Goal: Navigation & Orientation: Find specific page/section

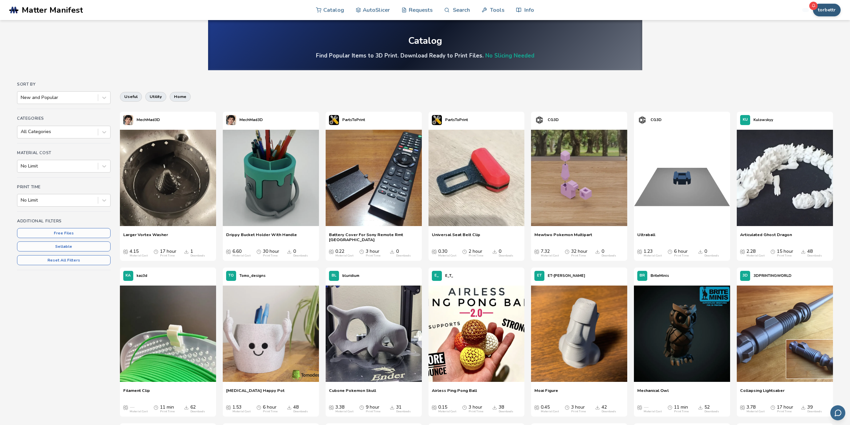
click at [825, 14] on button "torbettr" at bounding box center [827, 10] width 28 height 13
click at [816, 53] on button "My Items" at bounding box center [815, 52] width 47 height 13
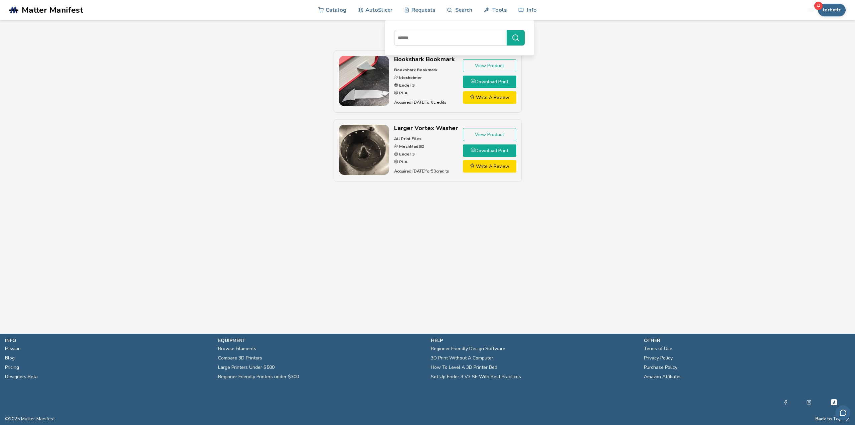
click at [831, 17] on div "torbettr Catalog AutoSlicer Requests Search Tools Info Catalog AutoSlicer Reque…" at bounding box center [743, 10] width 204 height 20
click at [836, 9] on button "torbettr" at bounding box center [832, 10] width 28 height 13
click at [826, 29] on button "Profile" at bounding box center [820, 25] width 47 height 13
select select "**********"
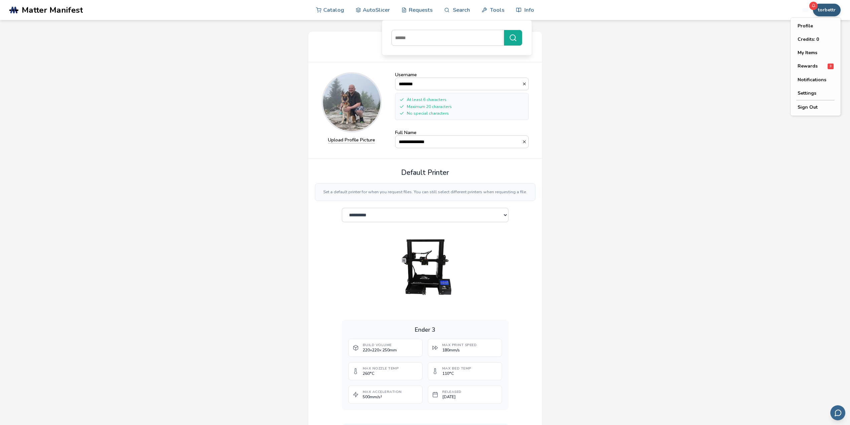
click at [819, 12] on button "torbettr" at bounding box center [827, 10] width 28 height 13
click at [813, 51] on button "My Items" at bounding box center [815, 52] width 47 height 13
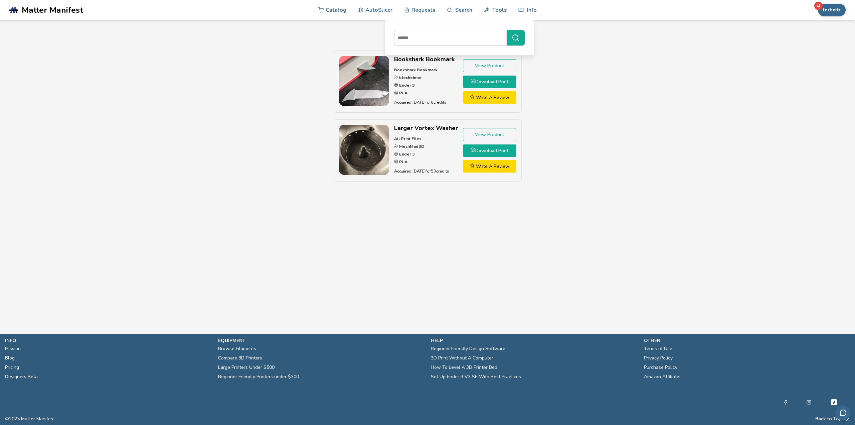
click at [34, 4] on link ".cls-1, .cls-2, .cls-3 { stroke-width: 0px; } .cls-2 { fill: #1d1e56; } .cls-3 …" at bounding box center [111, 10] width 204 height 20
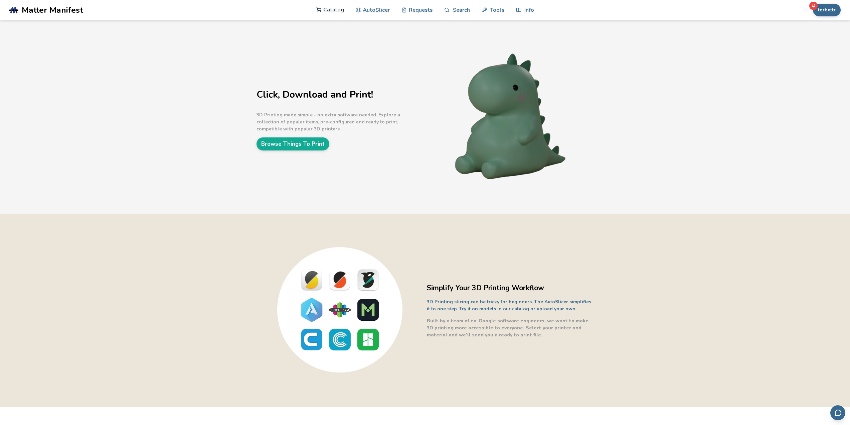
click at [321, 8] on icon at bounding box center [319, 10] width 6 height 6
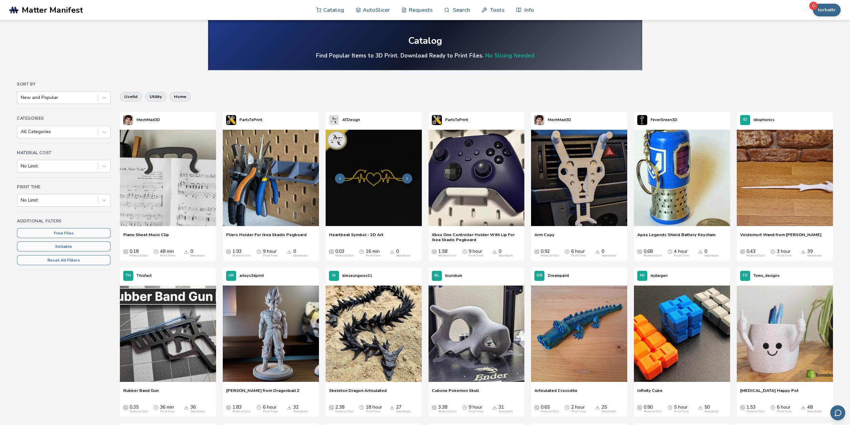
click at [379, 175] on img at bounding box center [374, 178] width 96 height 96
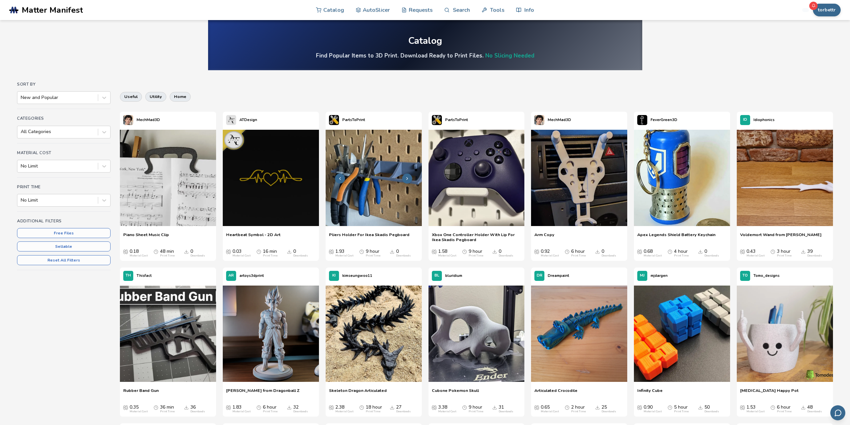
scroll to position [100, 0]
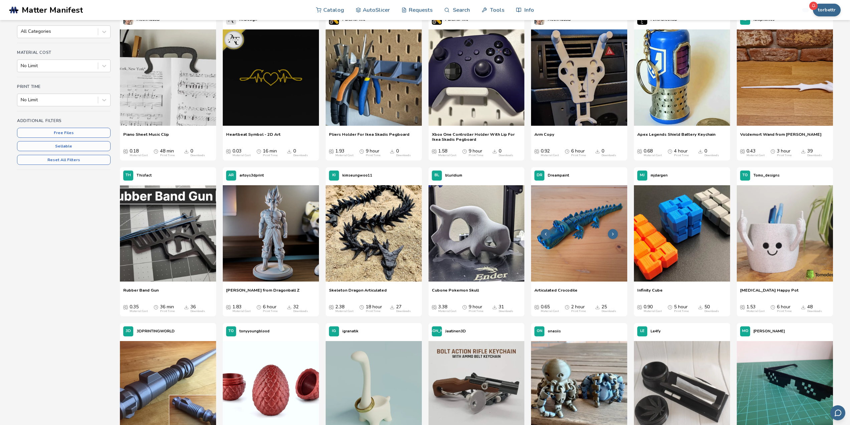
click at [572, 239] on img at bounding box center [579, 233] width 96 height 96
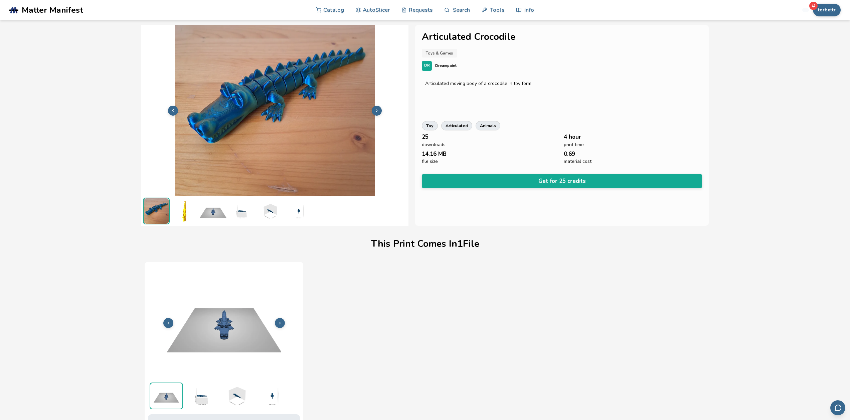
click at [376, 112] on icon at bounding box center [377, 110] width 5 height 5
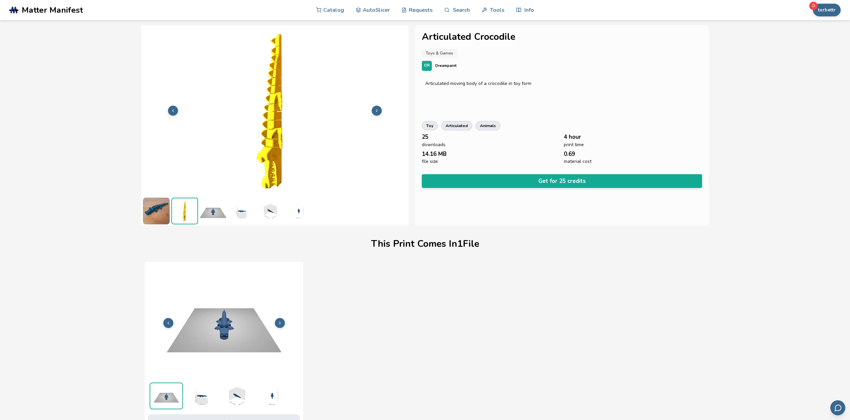
click at [376, 112] on icon at bounding box center [377, 110] width 5 height 5
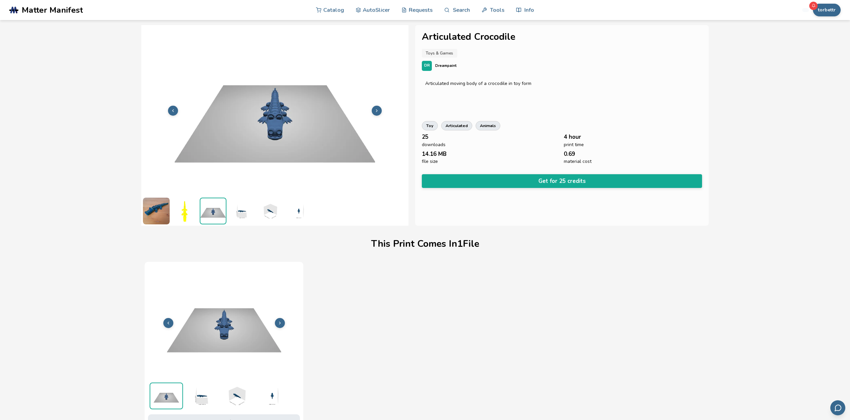
click at [376, 112] on icon at bounding box center [377, 110] width 5 height 5
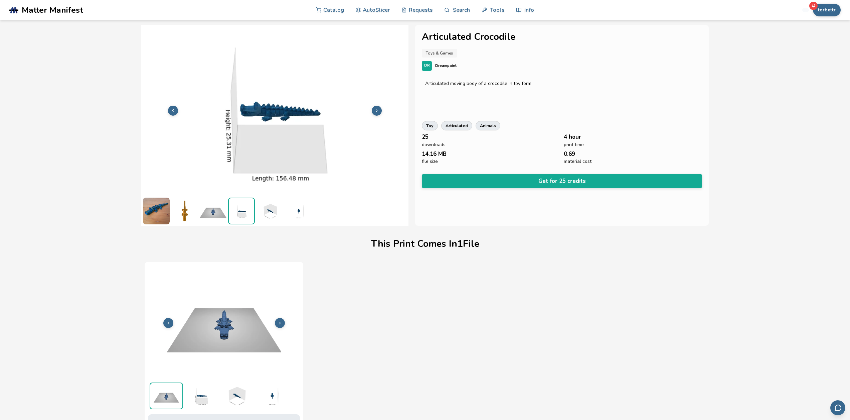
click at [376, 112] on icon at bounding box center [377, 110] width 5 height 5
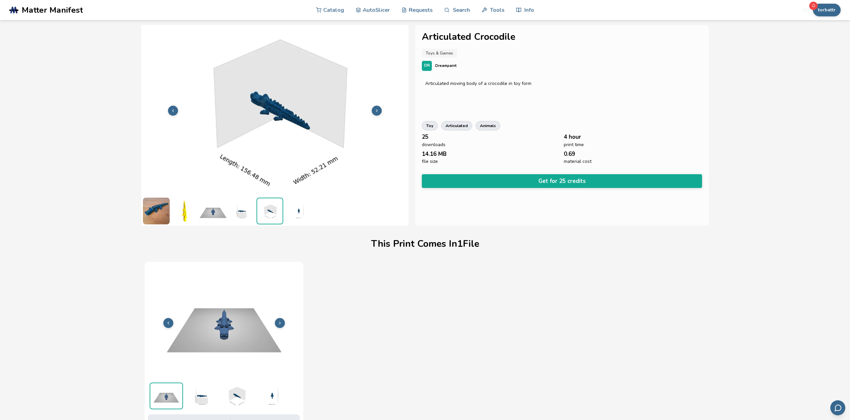
click at [376, 112] on icon at bounding box center [377, 110] width 5 height 5
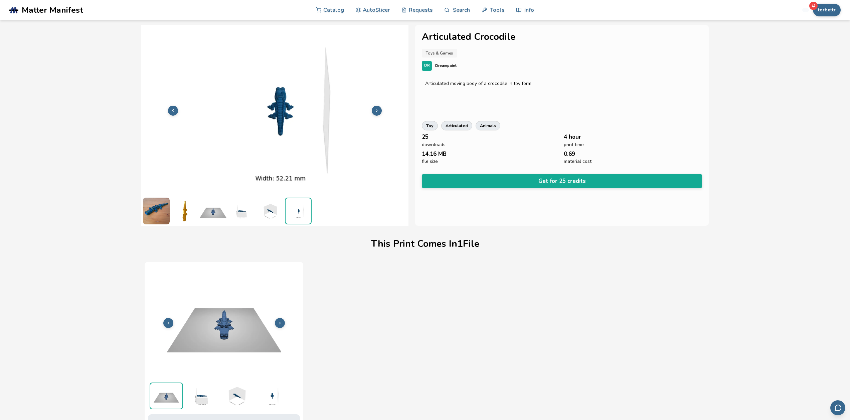
click at [376, 112] on icon at bounding box center [377, 110] width 5 height 5
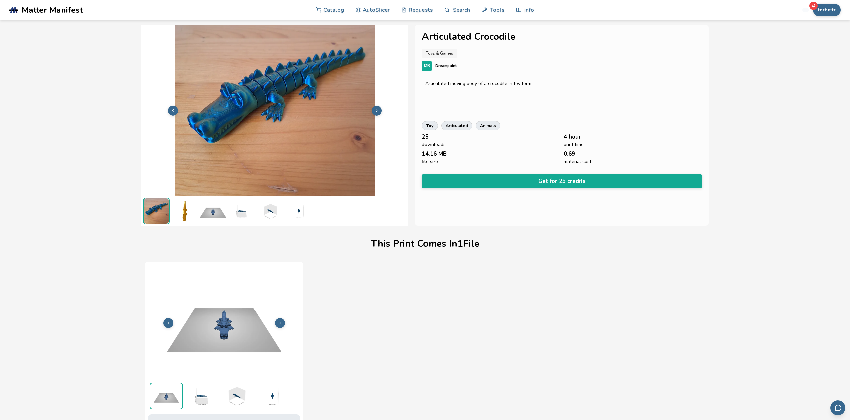
click at [376, 112] on icon at bounding box center [377, 110] width 5 height 5
